Goal: Information Seeking & Learning: Check status

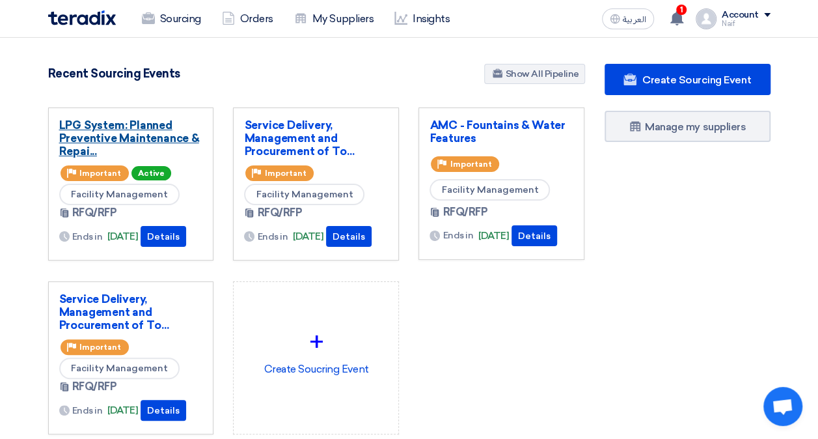
click at [124, 130] on link "LPG System: Planned Preventive Maintenance & Repai..." at bounding box center [131, 137] width 144 height 39
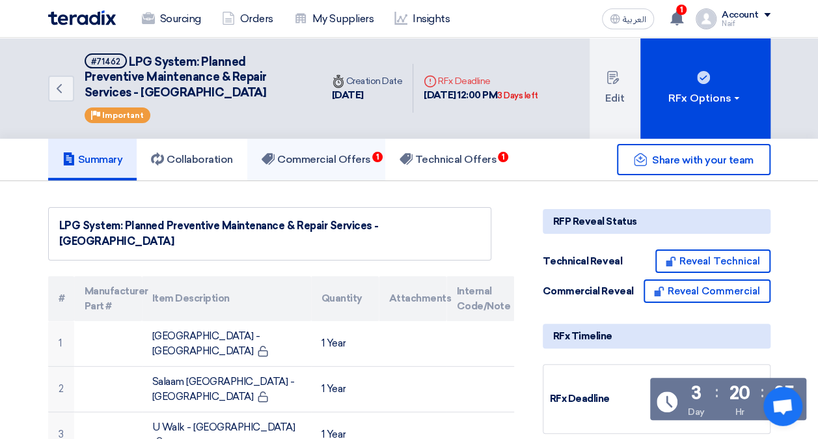
click at [297, 165] on h5 "Commercial Offers 1" at bounding box center [316, 159] width 109 height 13
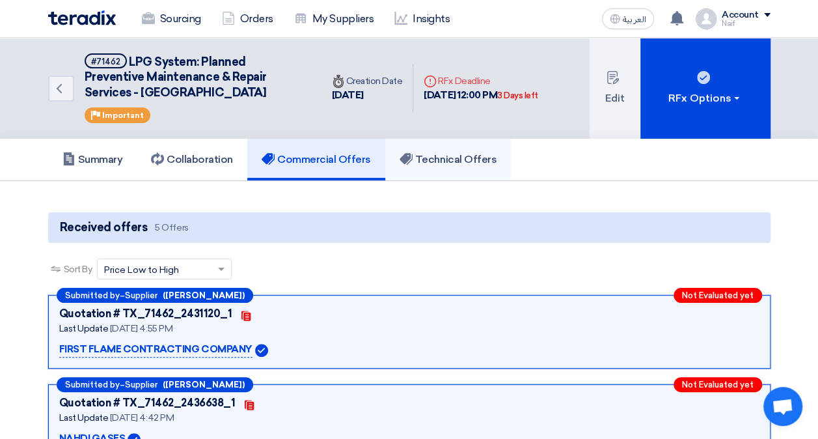
click at [478, 163] on h5 "Technical Offers" at bounding box center [448, 159] width 97 height 13
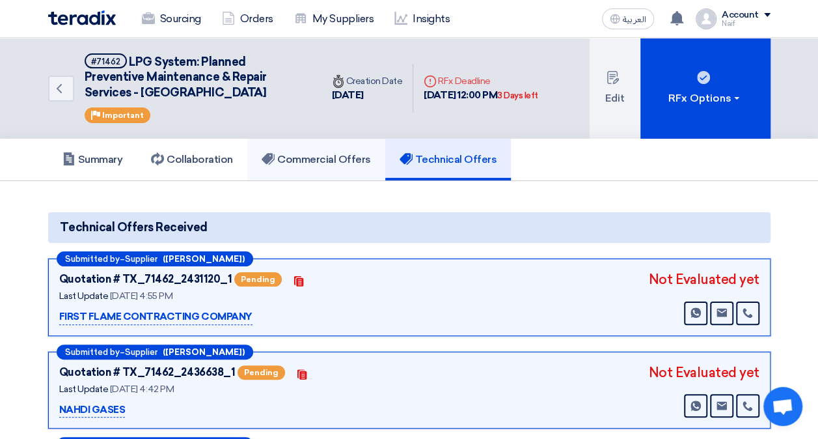
click at [316, 168] on link "Commercial Offers" at bounding box center [316, 160] width 138 height 42
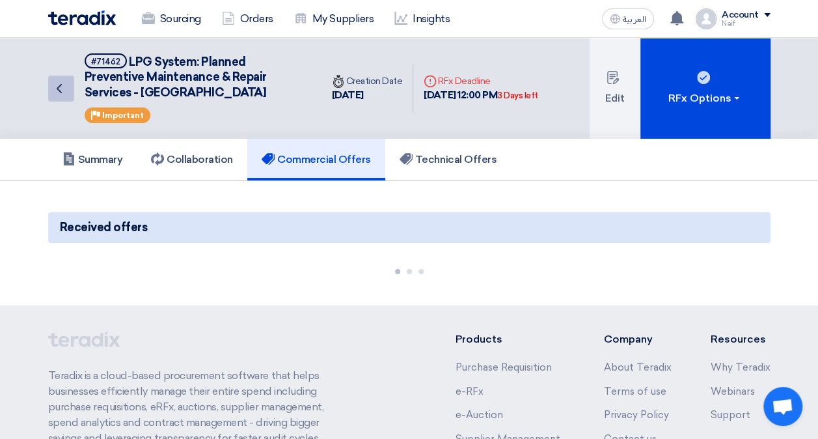
click at [57, 96] on link "Back" at bounding box center [61, 88] width 26 height 26
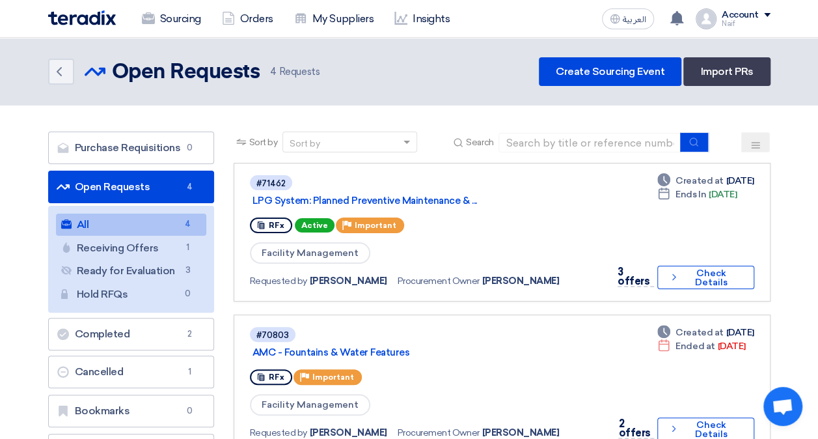
click at [47, 81] on div "Back Open Requests Open Requests 4 Requests Create Sourcing Event Import PRs" at bounding box center [409, 71] width 742 height 29
click at [66, 74] on icon "Back" at bounding box center [59, 72] width 16 height 16
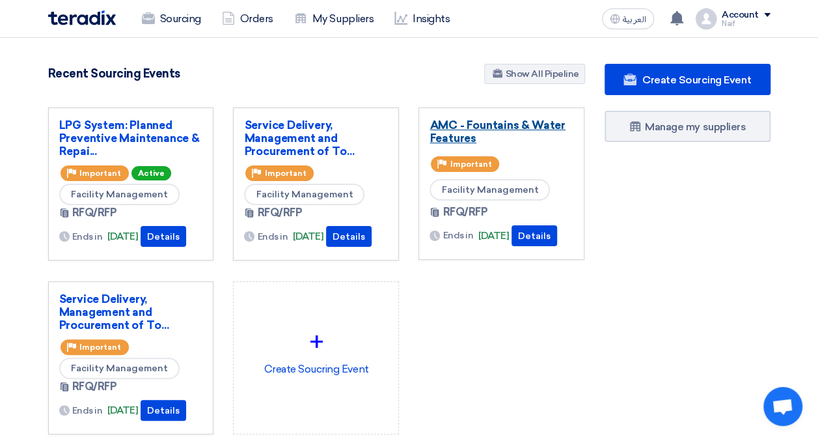
click at [476, 121] on link "AMC - Fountains & Water Features" at bounding box center [502, 131] width 144 height 26
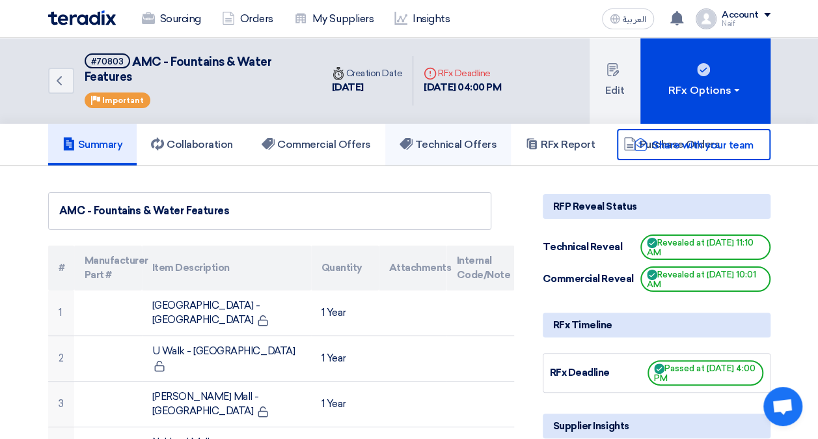
click at [461, 159] on link "Technical Offers" at bounding box center [448, 145] width 126 height 42
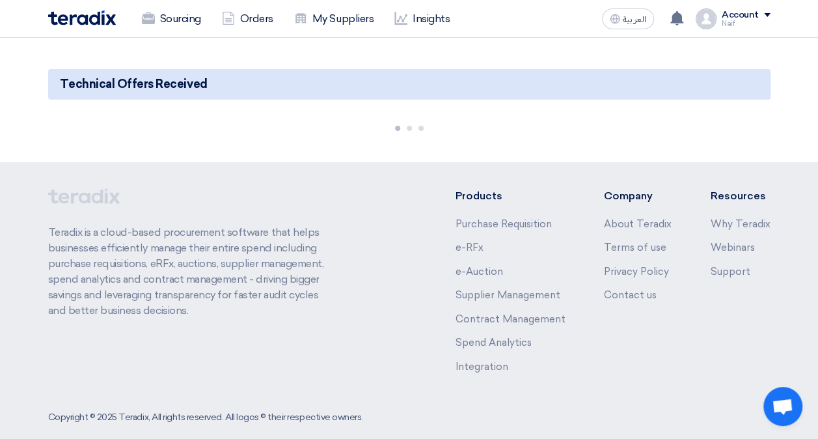
scroll to position [130, 0]
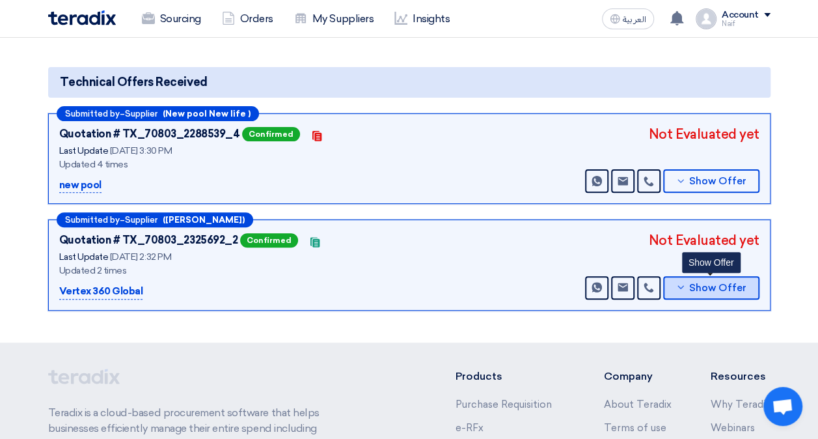
click at [712, 284] on span "Show Offer" at bounding box center [717, 288] width 57 height 10
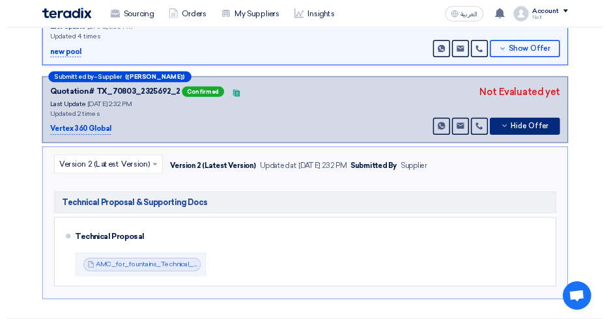
scroll to position [325, 0]
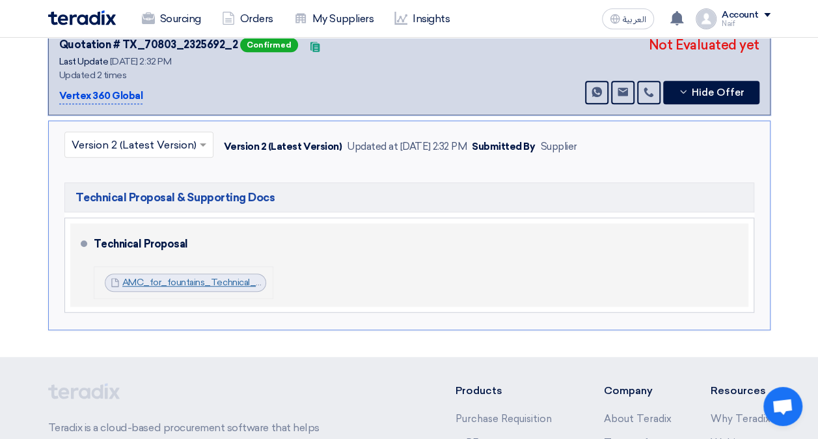
click at [226, 279] on link "AMC_for_fountains_Technical_Proposal_1756017496226.pdf" at bounding box center [250, 282] width 256 height 11
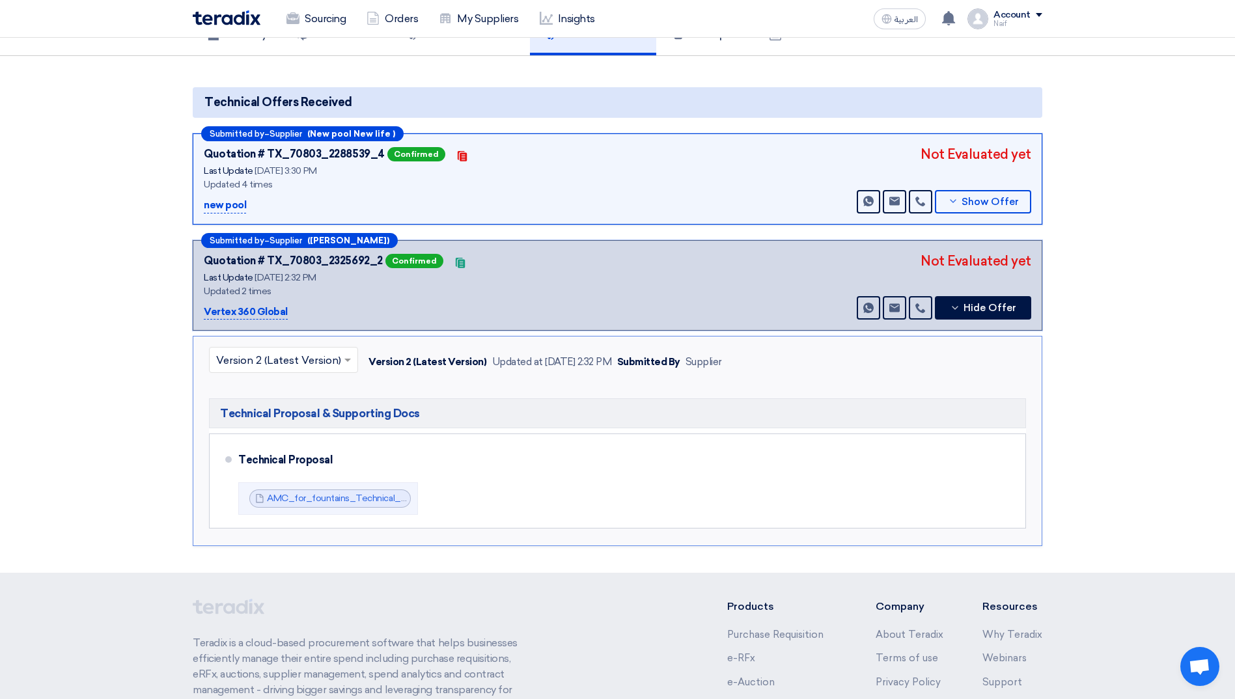
scroll to position [0, 0]
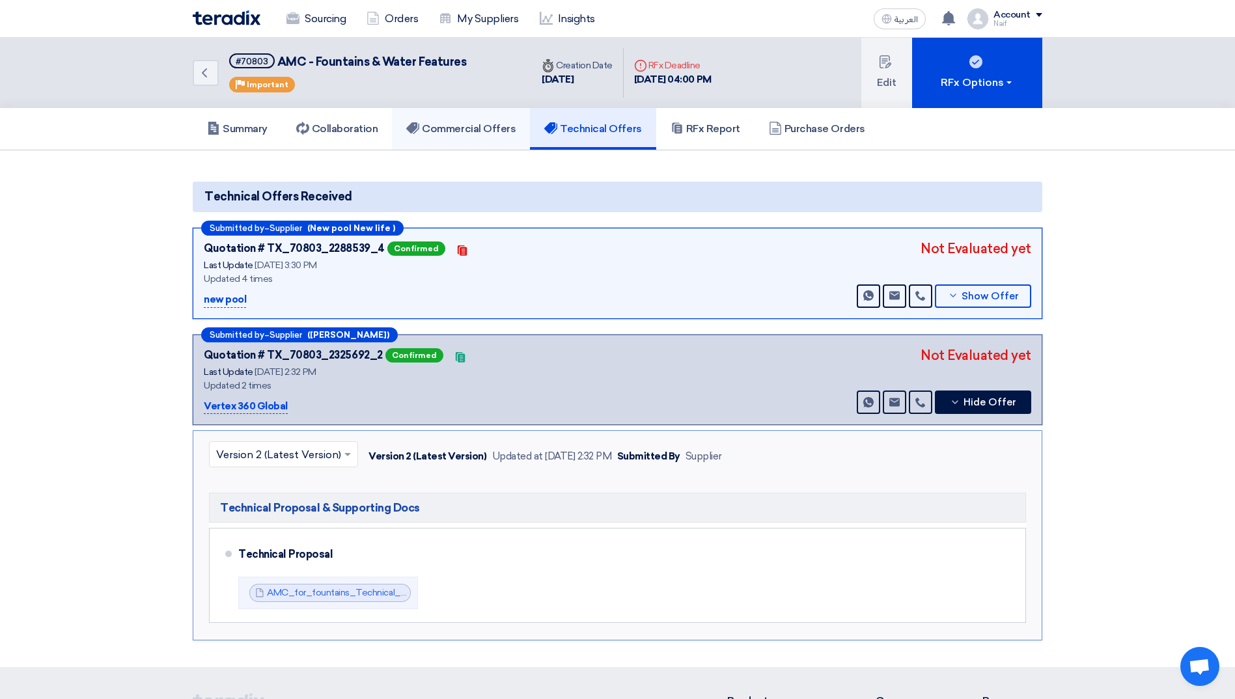
click at [443, 121] on link "Commercial Offers" at bounding box center [461, 129] width 138 height 42
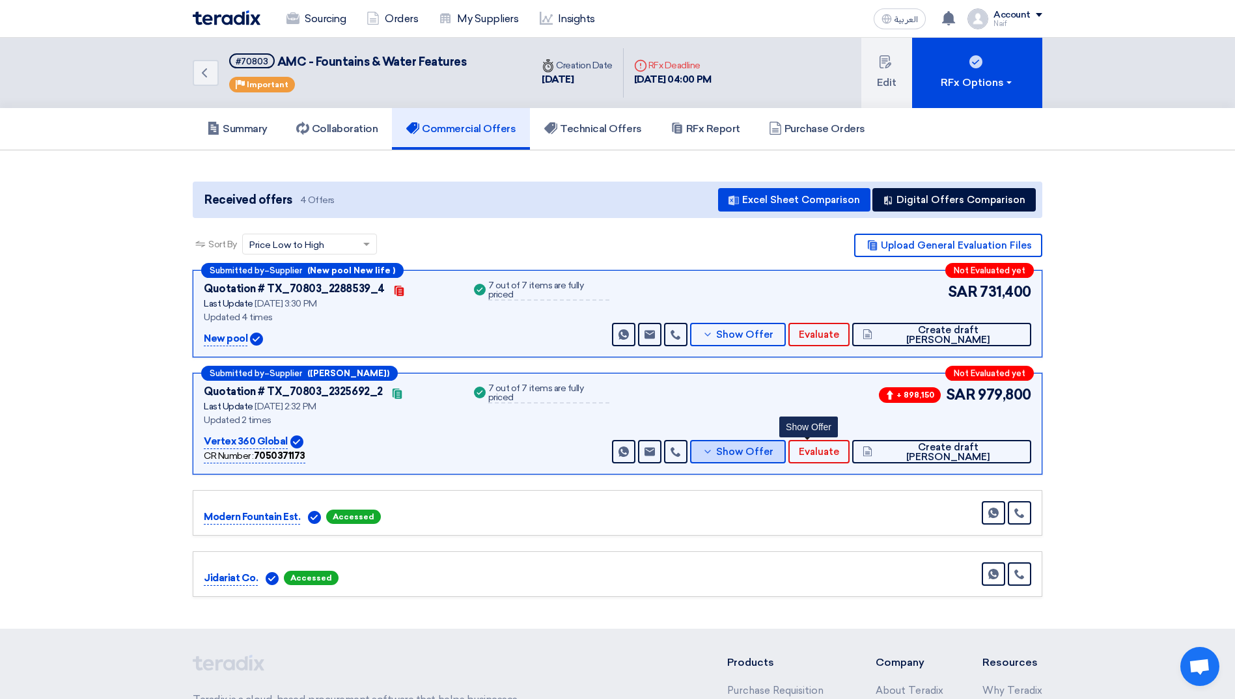
click at [773, 438] on span "Show Offer" at bounding box center [744, 452] width 57 height 10
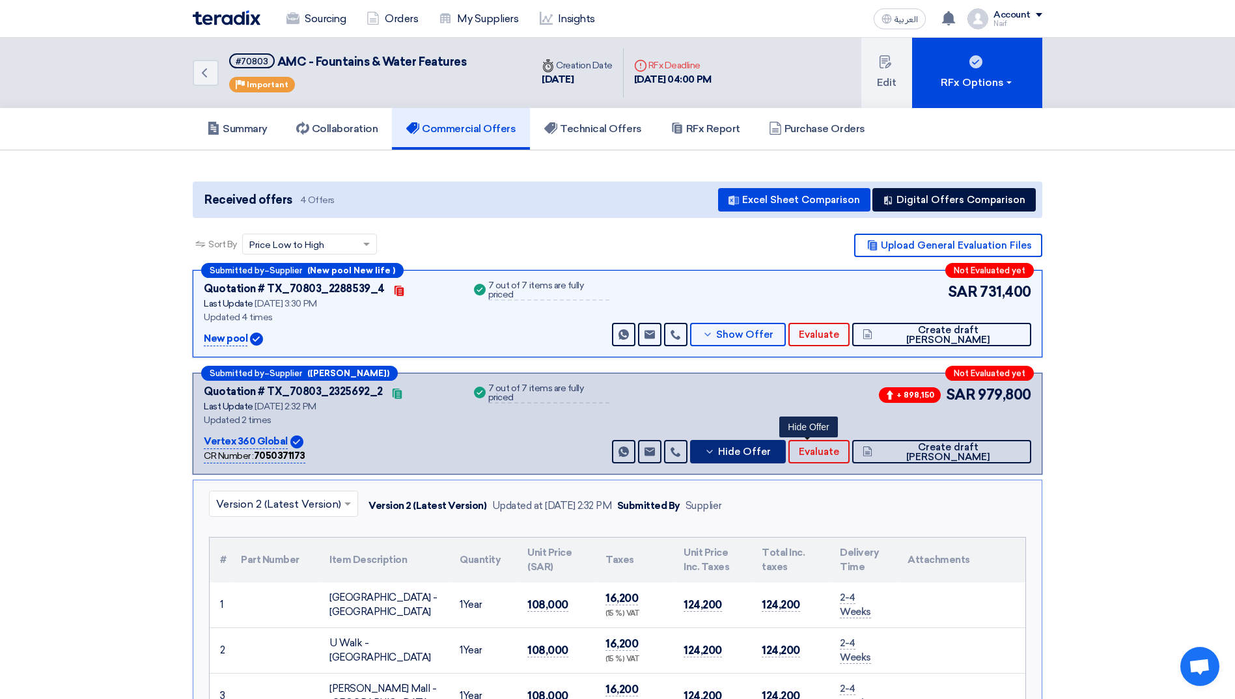
click at [785, 438] on button "Hide Offer" at bounding box center [737, 451] width 95 height 23
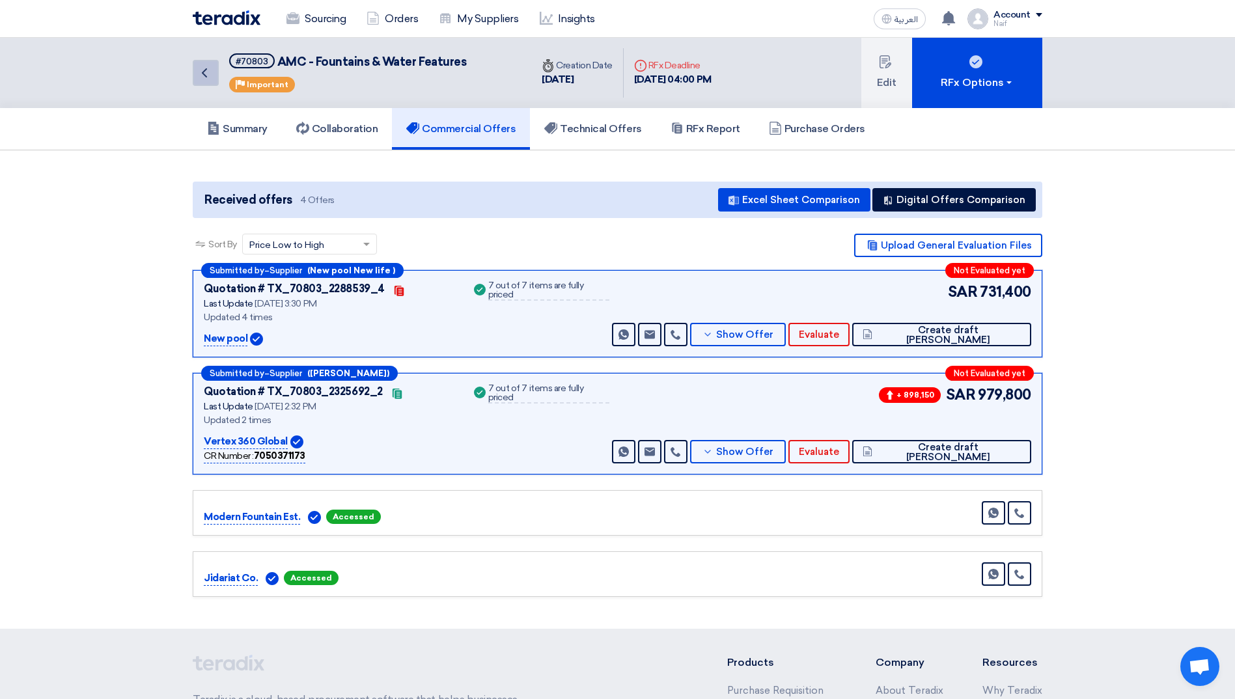
click at [216, 73] on link "Back" at bounding box center [206, 73] width 26 height 26
